Goal: Entertainment & Leisure: Browse casually

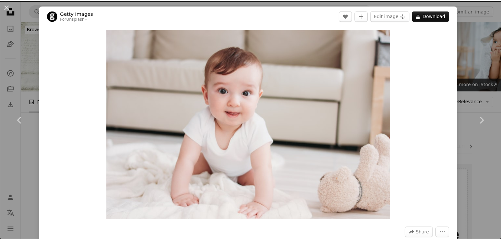
scroll to position [66, 0]
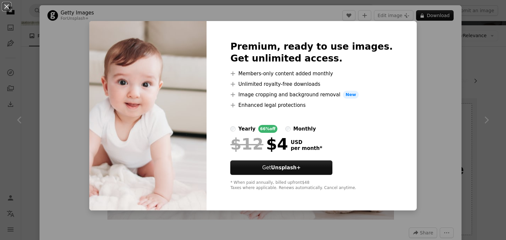
click at [408, 69] on div "An X shape Premium, ready to use images. Get unlimited access. A plus sign Memb…" at bounding box center [253, 120] width 506 height 240
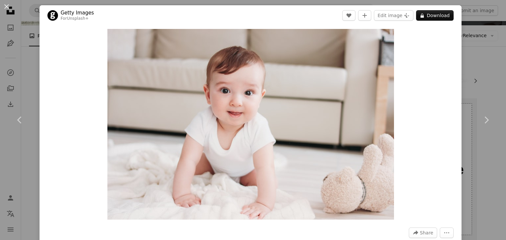
click at [484, 77] on div "An X shape Chevron left Chevron right Getty Images For Unsplash+ A heart A plus…" at bounding box center [253, 120] width 506 height 240
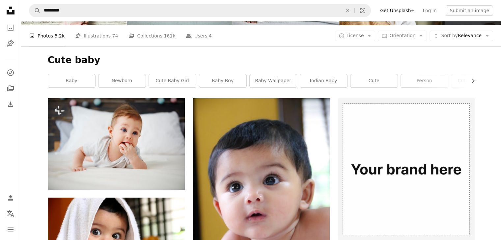
scroll to position [99, 0]
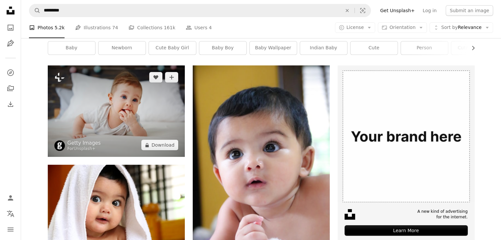
click at [156, 123] on img at bounding box center [116, 112] width 137 height 92
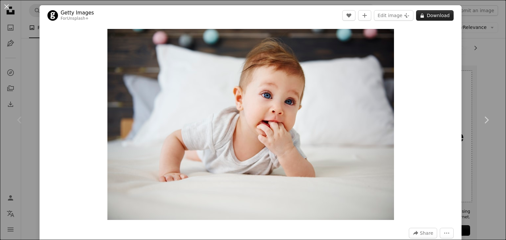
click at [431, 17] on button "A lock Download" at bounding box center [435, 15] width 38 height 11
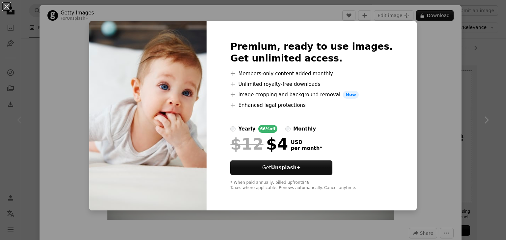
click at [419, 102] on div "An X shape Premium, ready to use images. Get unlimited access. A plus sign Memb…" at bounding box center [253, 120] width 506 height 240
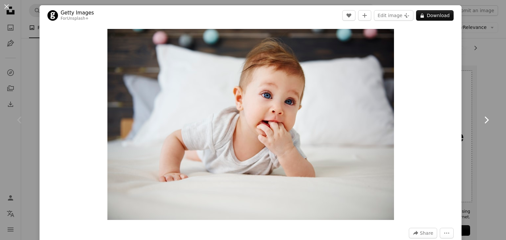
click at [486, 93] on link "Chevron right" at bounding box center [486, 120] width 40 height 63
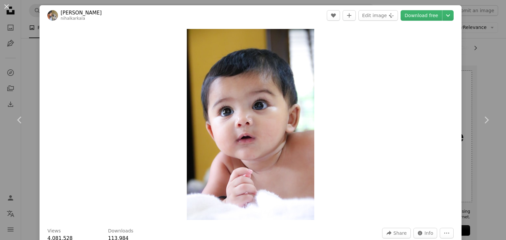
click at [466, 50] on div "An X shape Chevron left Chevron right [PERSON_NAME] nihalkarkala A heart A plus…" at bounding box center [253, 120] width 506 height 240
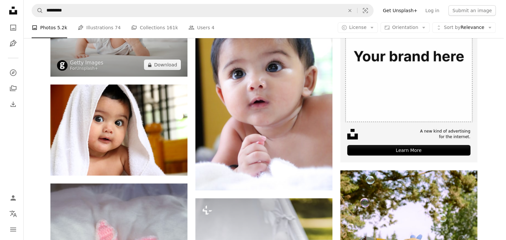
scroll to position [99, 0]
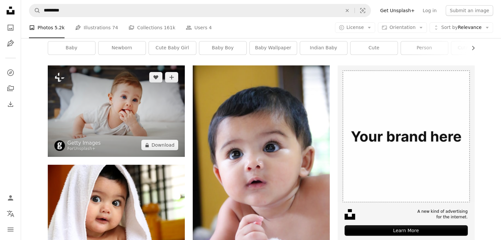
click at [128, 126] on img at bounding box center [116, 112] width 137 height 92
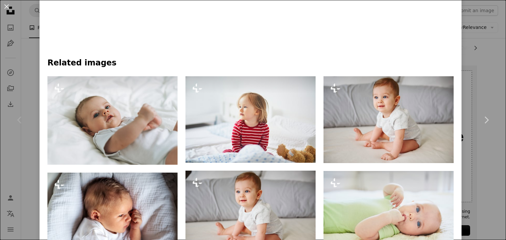
scroll to position [296, 0]
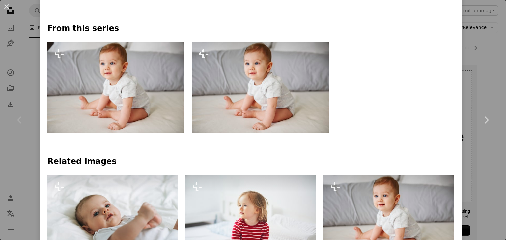
click at [286, 74] on img at bounding box center [260, 87] width 137 height 91
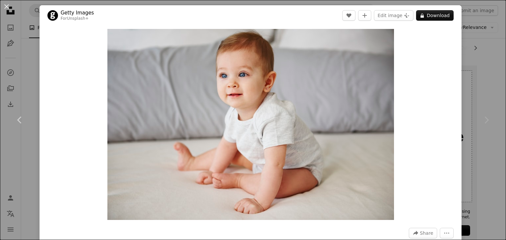
click at [468, 103] on div "Chevron right" at bounding box center [486, 120] width 40 height 63
click at [8, 6] on button "An X shape" at bounding box center [7, 7] width 8 height 8
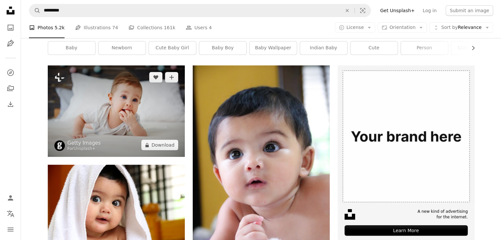
click at [123, 99] on img at bounding box center [116, 112] width 137 height 92
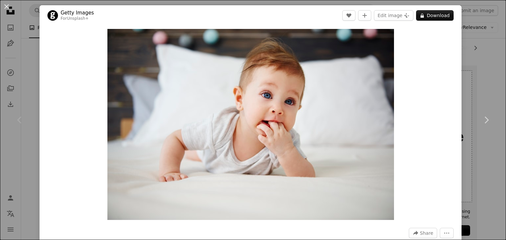
click at [448, 107] on div "Zoom in" at bounding box center [251, 125] width 422 height 198
click at [466, 113] on link "Chevron right" at bounding box center [486, 120] width 40 height 63
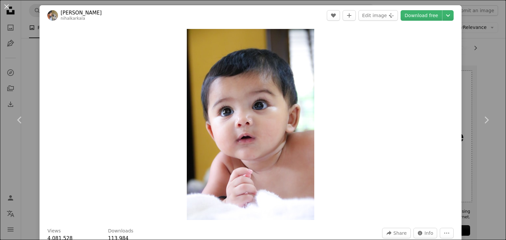
click at [468, 74] on div "An X shape Chevron left Chevron right [PERSON_NAME] nihalkarkala A heart A plus…" at bounding box center [253, 120] width 506 height 240
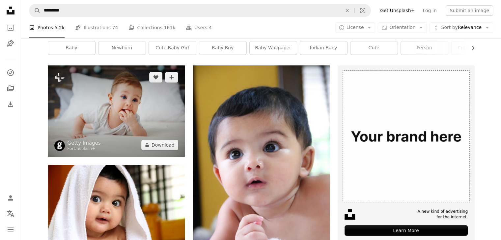
click at [153, 103] on img at bounding box center [116, 112] width 137 height 92
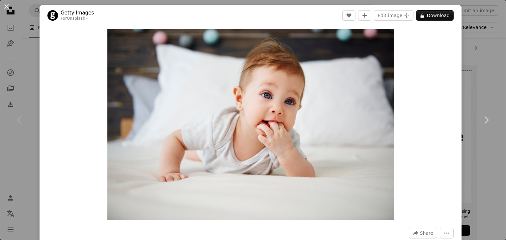
click at [484, 58] on div "An X shape Chevron left Chevron right Getty Images For Unsplash+ A heart A plus…" at bounding box center [253, 120] width 506 height 240
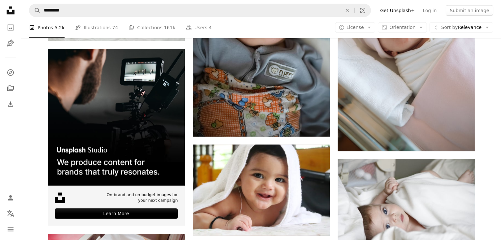
scroll to position [1515, 0]
